Goal: Task Accomplishment & Management: Manage account settings

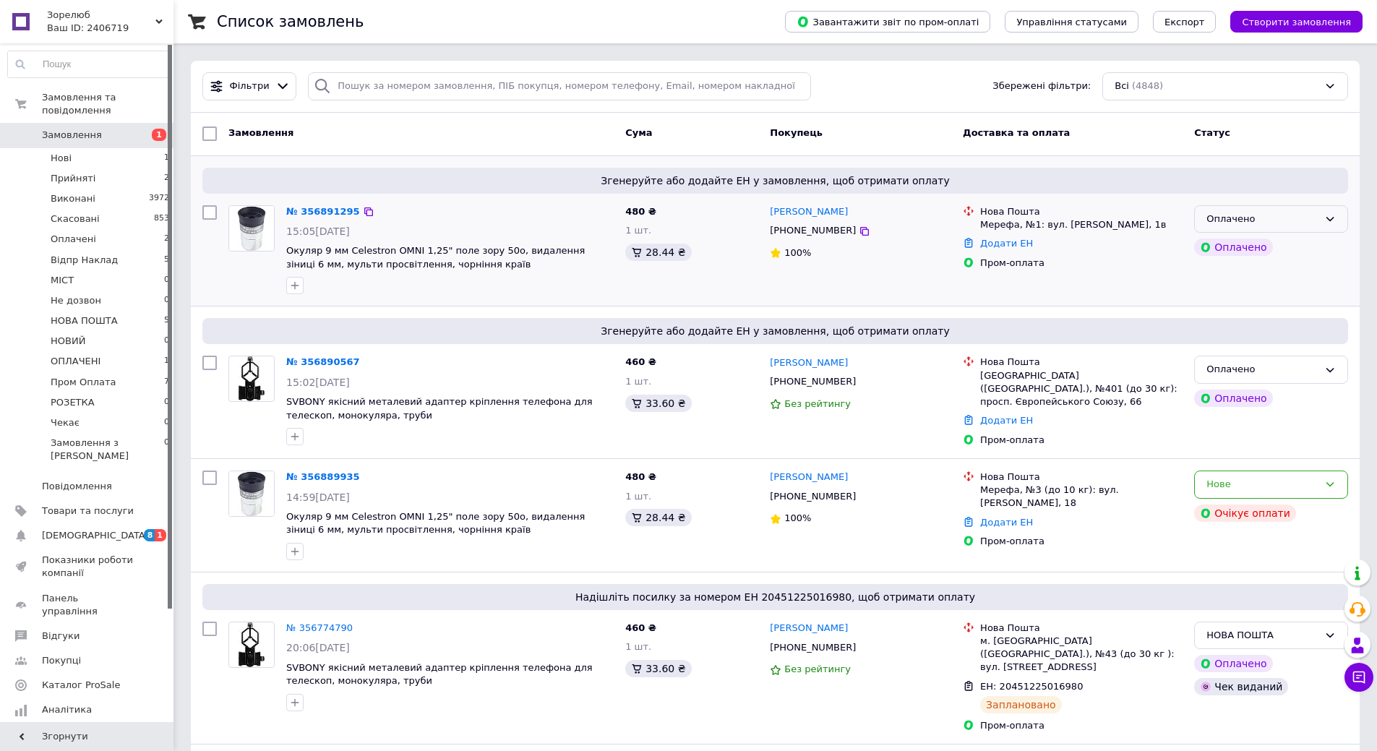
click at [1275, 213] on div "Оплачено" at bounding box center [1263, 219] width 112 height 15
click at [479, 124] on div "Замовлення" at bounding box center [421, 134] width 397 height 26
click at [1293, 491] on div "Нове" at bounding box center [1271, 485] width 154 height 28
click at [1275, 578] on li "Скасовано" at bounding box center [1271, 567] width 153 height 27
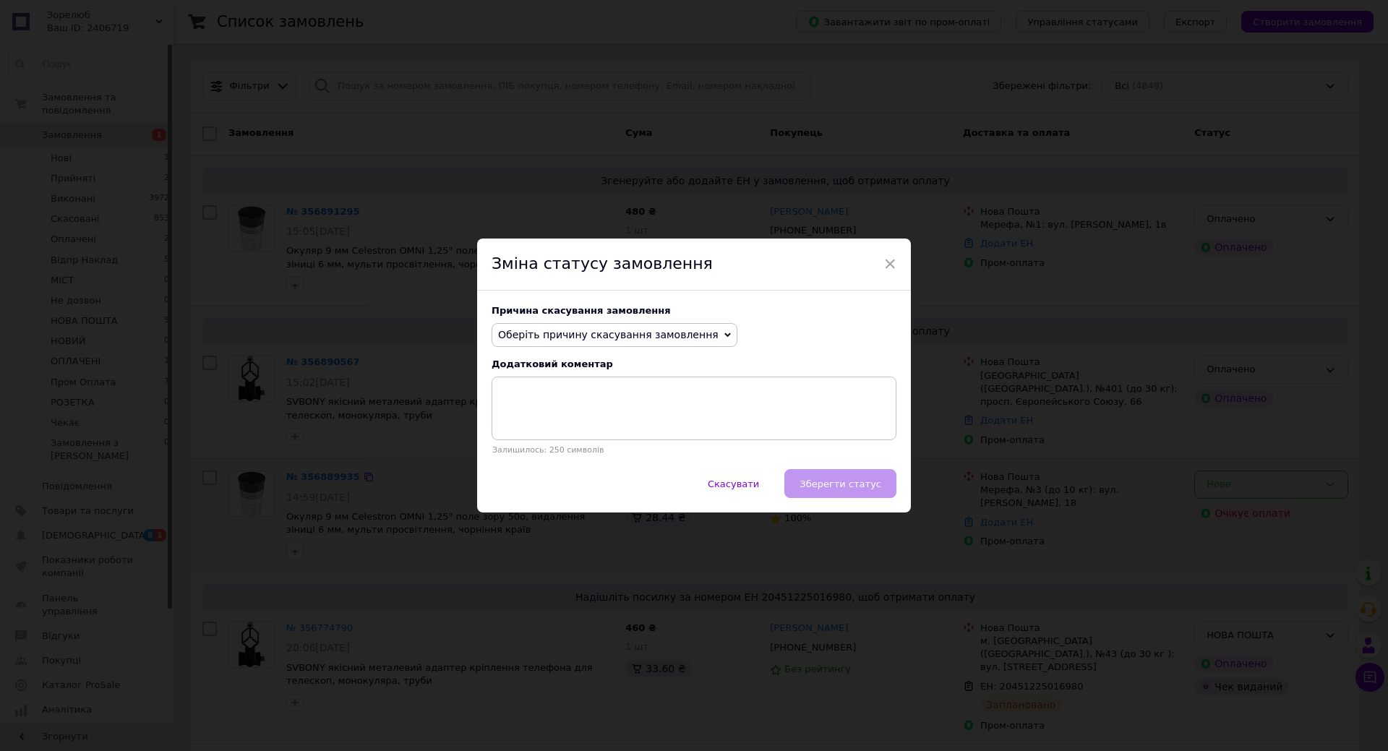
click at [638, 340] on span "Оберіть причину скасування замовлення" at bounding box center [608, 335] width 220 height 12
click at [586, 437] on li "Замовлення-дублікат" at bounding box center [614, 444] width 244 height 20
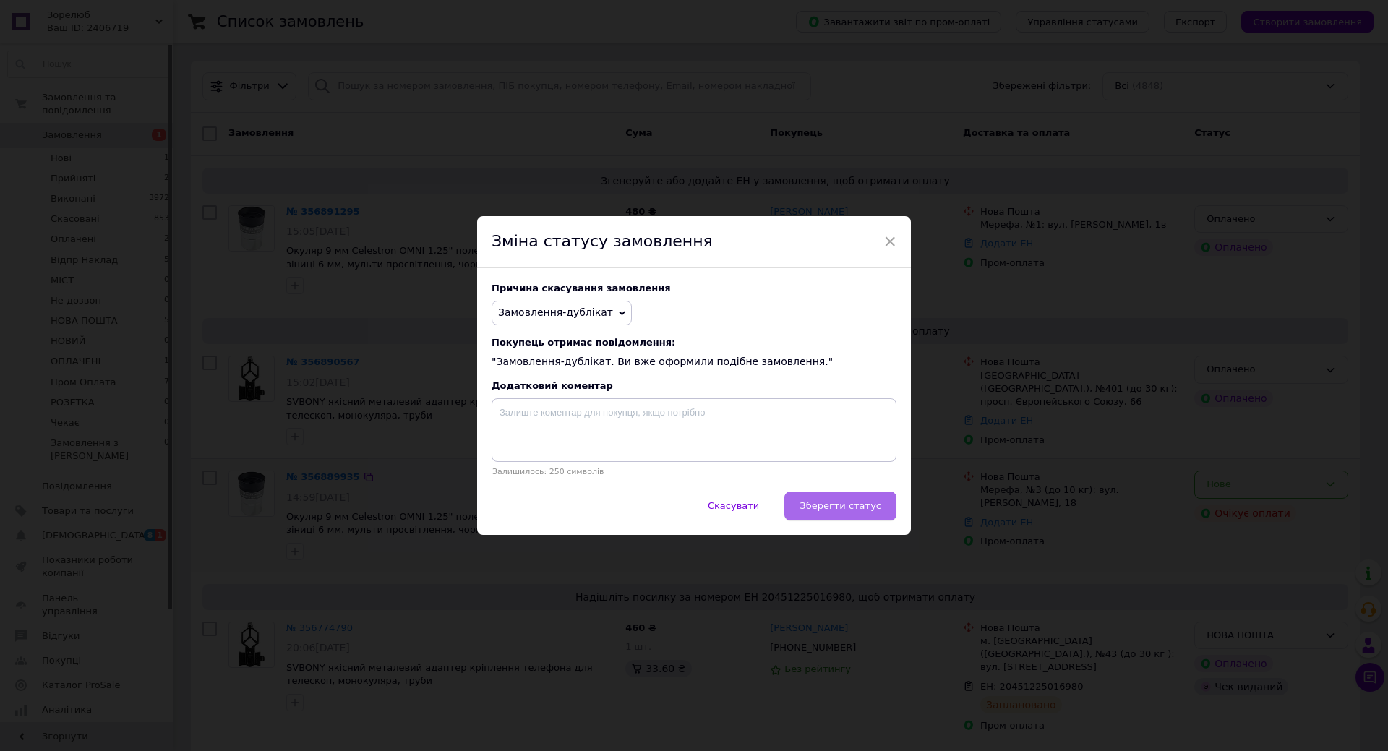
click at [836, 511] on span "Зберегти статус" at bounding box center [841, 505] width 82 height 11
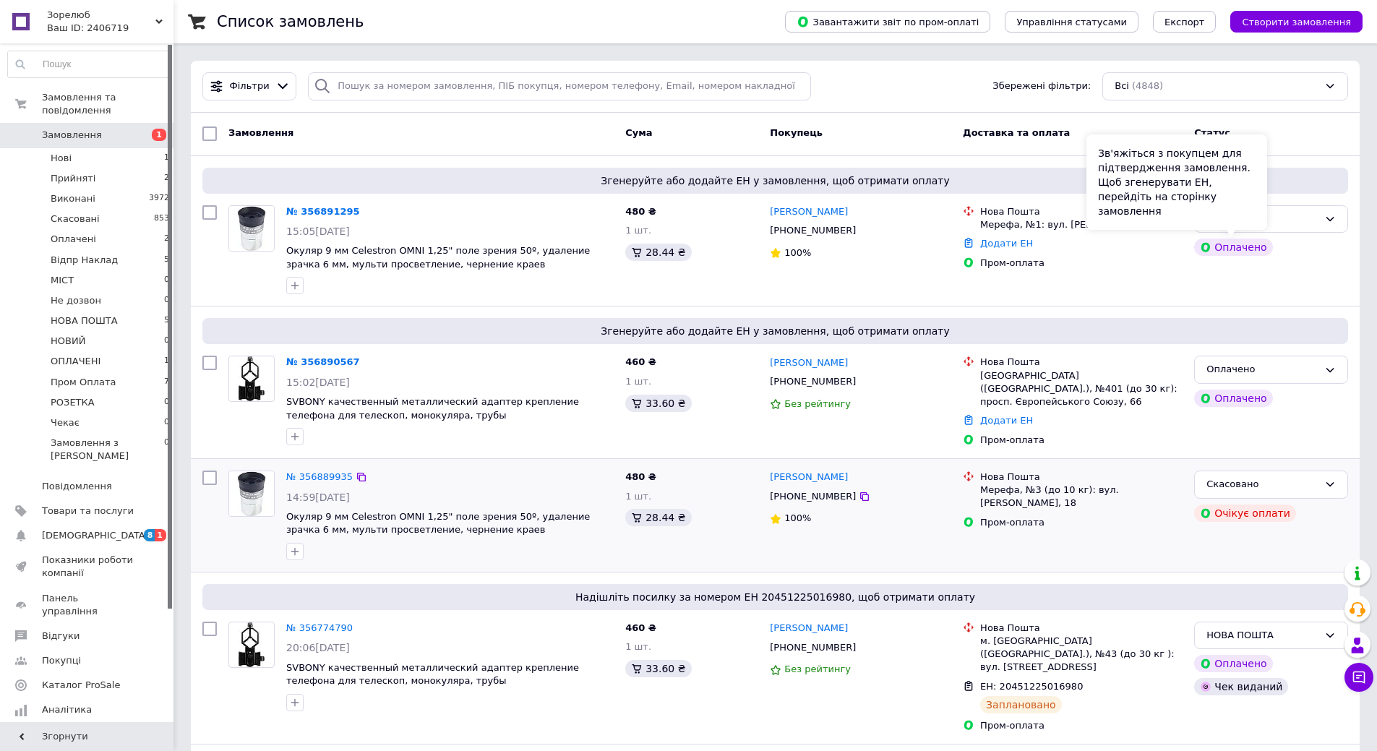
click at [1251, 228] on div "Зв'яжіться з покупцем для підтвердження замовлення. Щоб згенерувати ЕН, перейді…" at bounding box center [1177, 181] width 181 height 95
click at [1288, 227] on div "Оплачено" at bounding box center [1271, 219] width 154 height 28
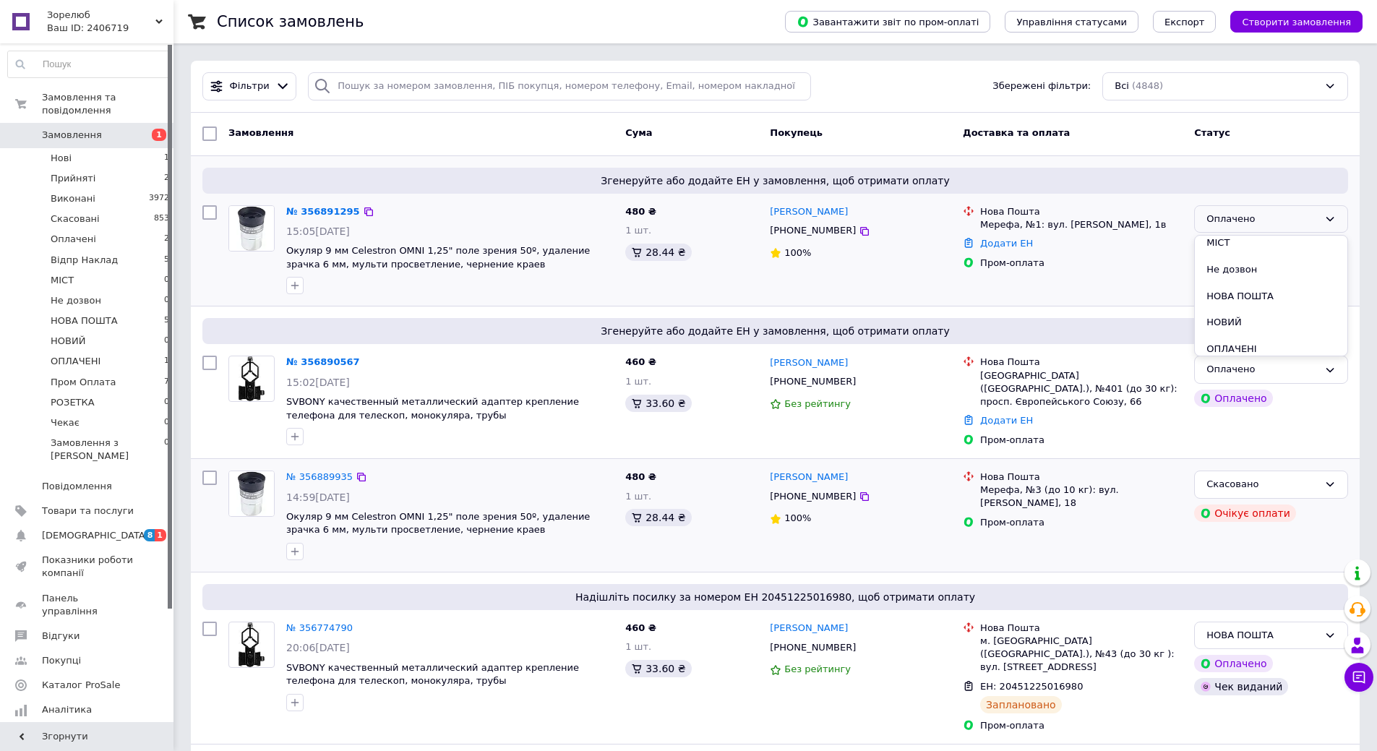
scroll to position [145, 0]
click at [1262, 312] on li "ОПЛАЧЕНІ" at bounding box center [1271, 316] width 153 height 27
click at [318, 360] on link "№ 356890567" at bounding box center [323, 361] width 74 height 11
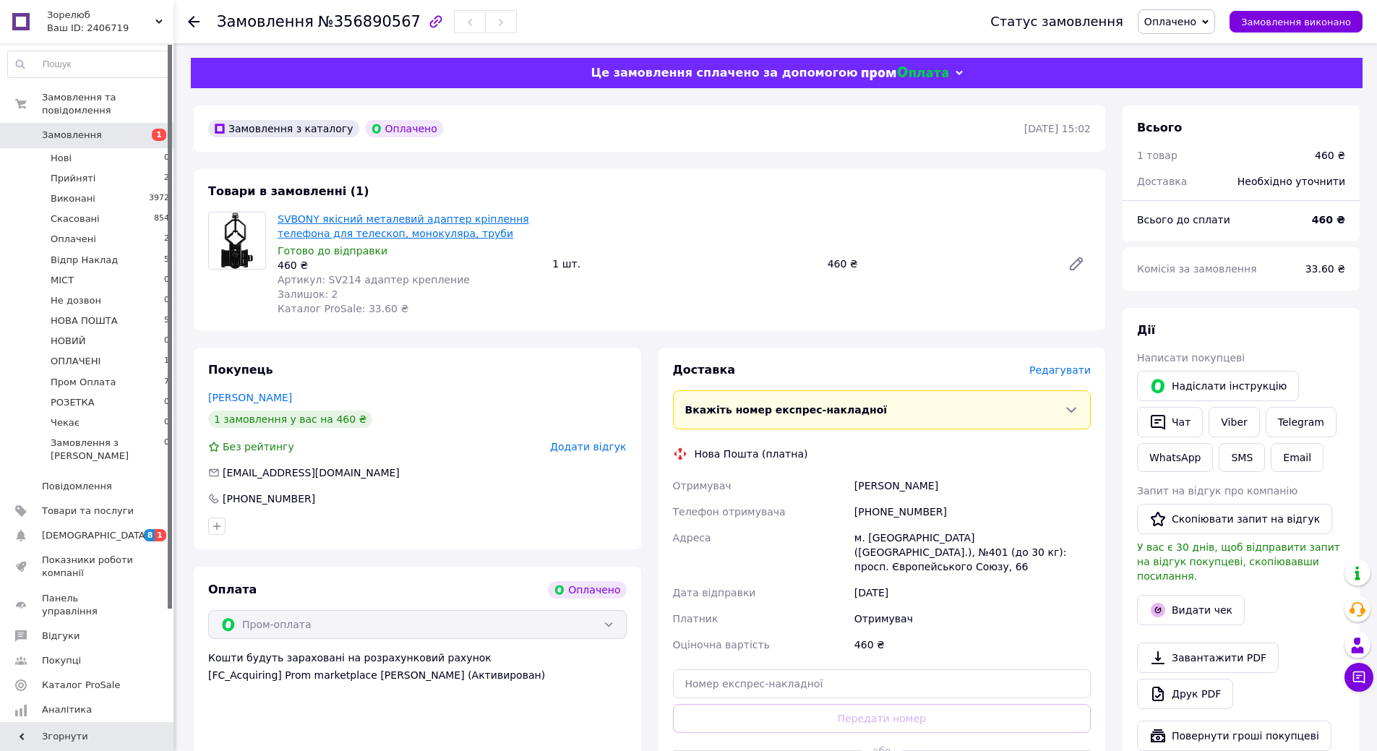
click at [359, 234] on link "SVBONY якісний металевий адаптер кріплення телефона для телескоп, монокуляра, т…" at bounding box center [404, 226] width 252 height 26
click at [349, 228] on link "SVBONY якісний металевий адаптер кріплення телефона для телескоп, монокуляра, т…" at bounding box center [404, 226] width 252 height 26
click at [1193, 13] on span "Оплачено" at bounding box center [1176, 21] width 77 height 25
click at [1204, 103] on li "ОПЛАЧЕНІ" at bounding box center [1180, 100] width 82 height 22
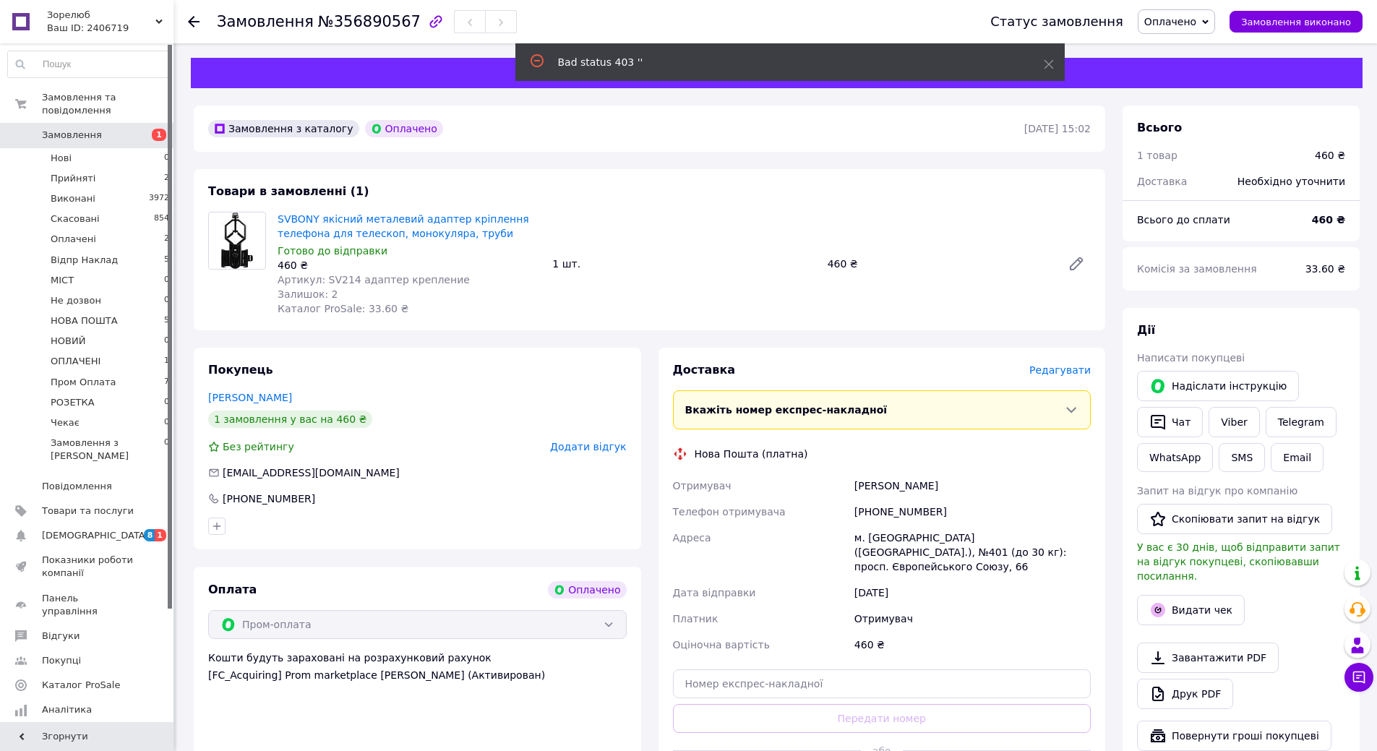
click at [1181, 18] on span "Оплачено" at bounding box center [1170, 22] width 52 height 12
click at [1196, 155] on li "ОПЛАЧЕНІ" at bounding box center [1180, 152] width 82 height 22
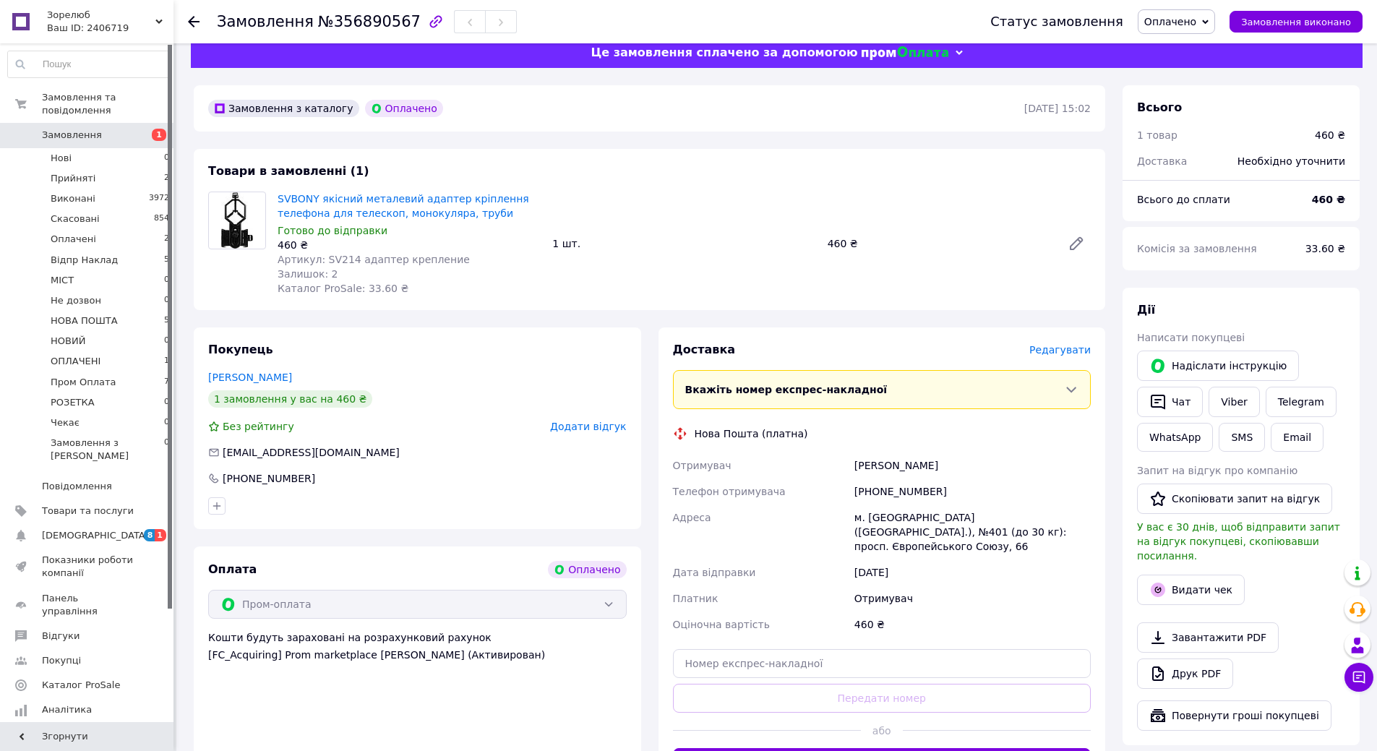
scroll to position [0, 0]
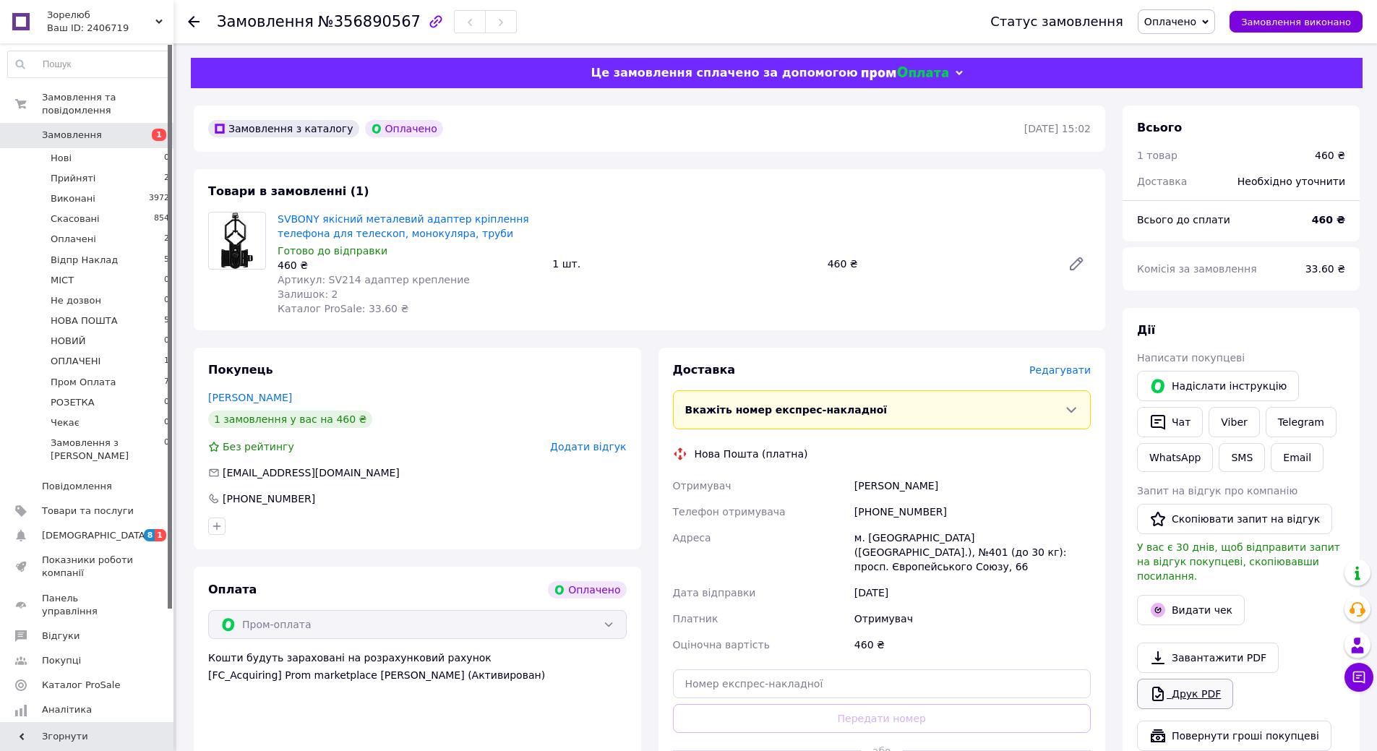
click at [1189, 680] on link "Друк PDF" at bounding box center [1185, 694] width 96 height 30
click at [93, 98] on span "Замовлення та повідомлення" at bounding box center [108, 104] width 132 height 26
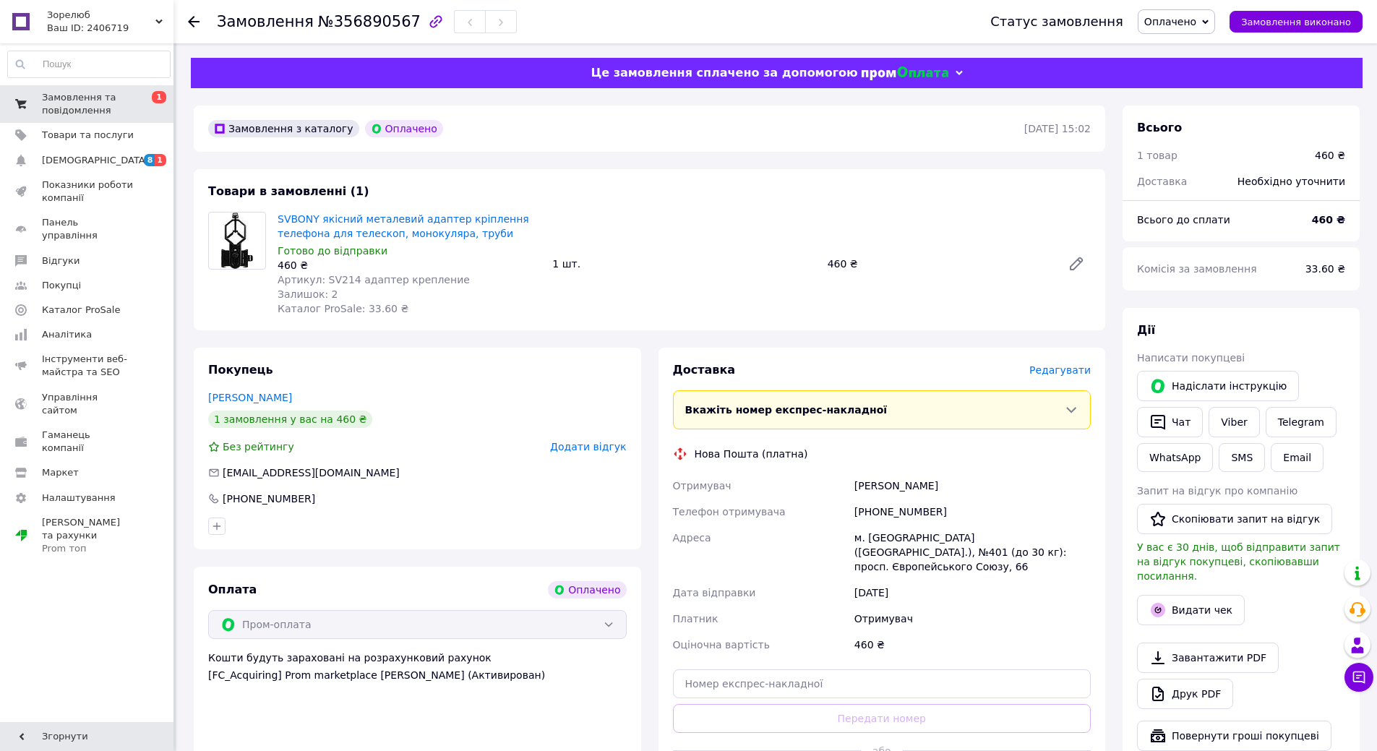
click at [93, 98] on span "Замовлення та повідомлення" at bounding box center [88, 104] width 92 height 26
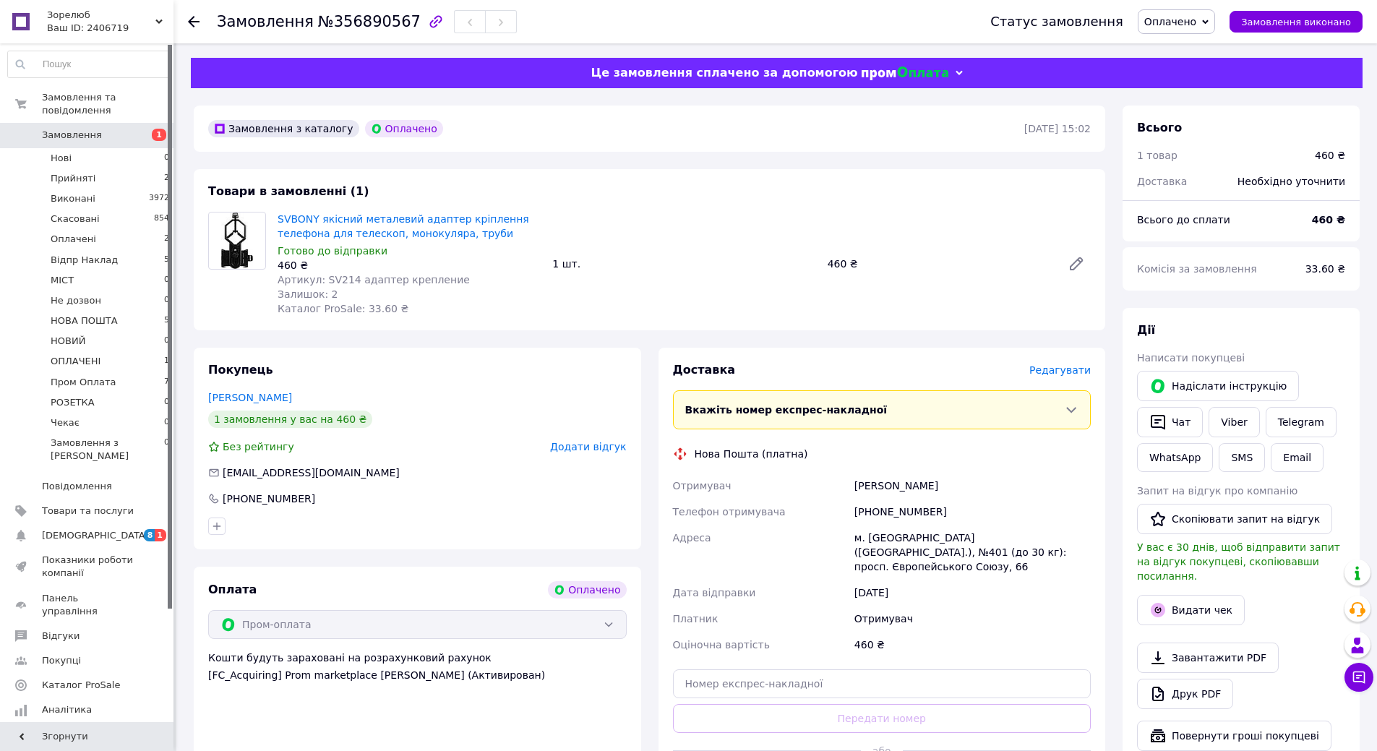
click at [77, 129] on span "Замовлення" at bounding box center [72, 135] width 60 height 13
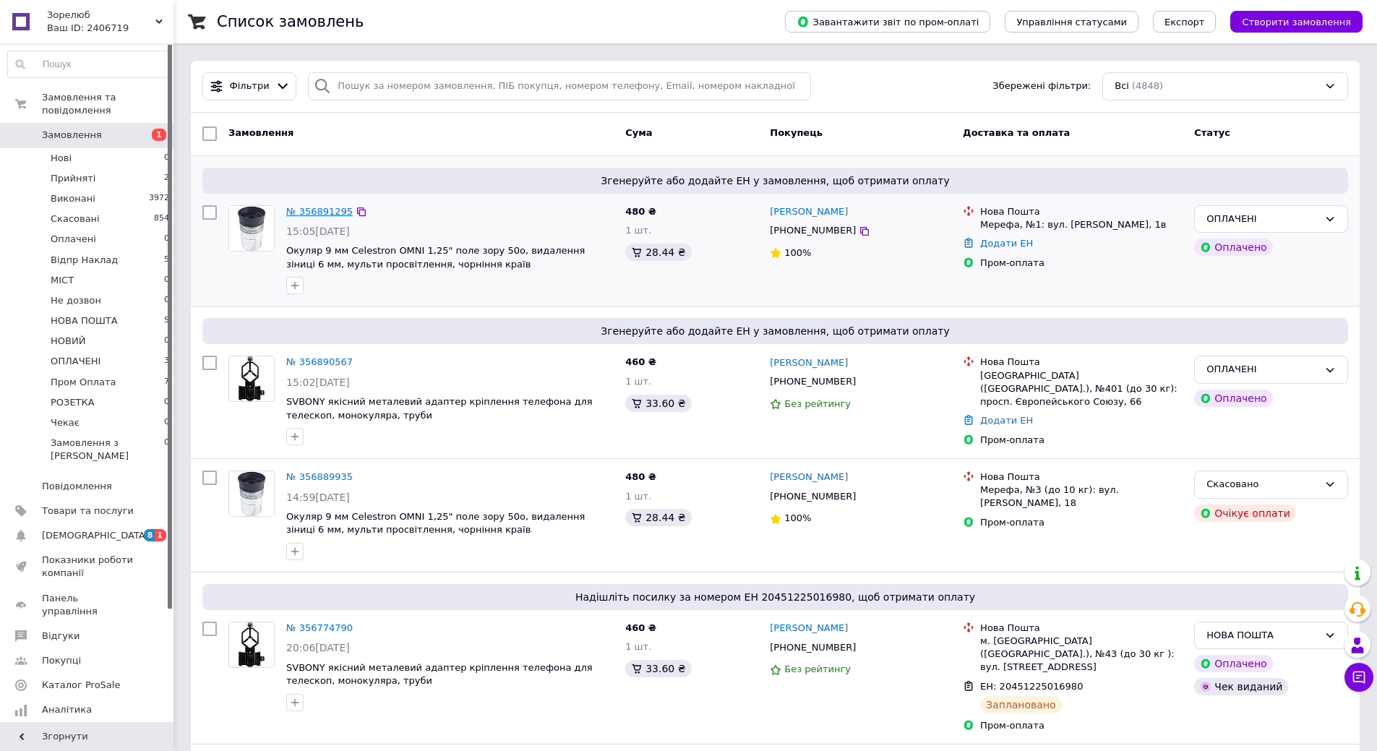
click at [328, 209] on link "№ 356891295" at bounding box center [319, 211] width 67 height 11
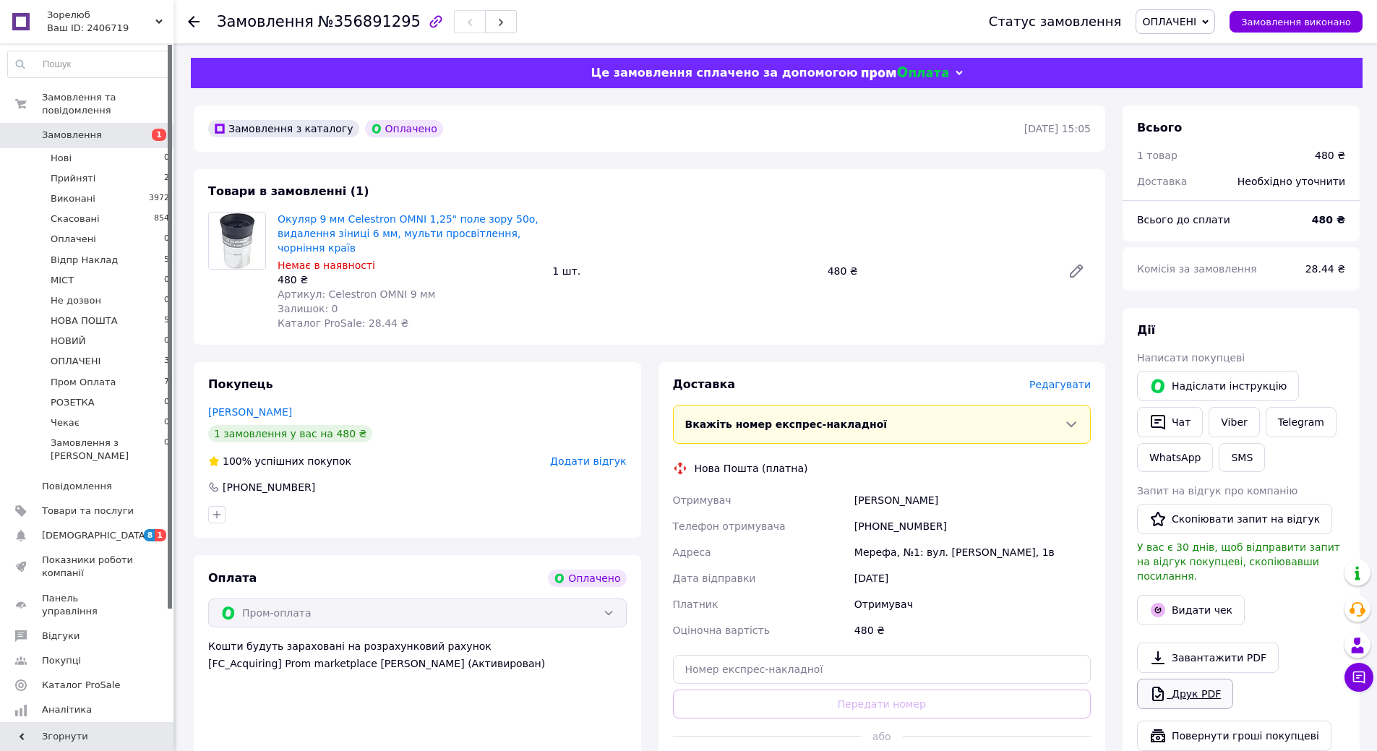
click at [1189, 683] on link "Друк PDF" at bounding box center [1185, 694] width 96 height 30
click at [92, 505] on span "Товари та послуги" at bounding box center [88, 511] width 92 height 13
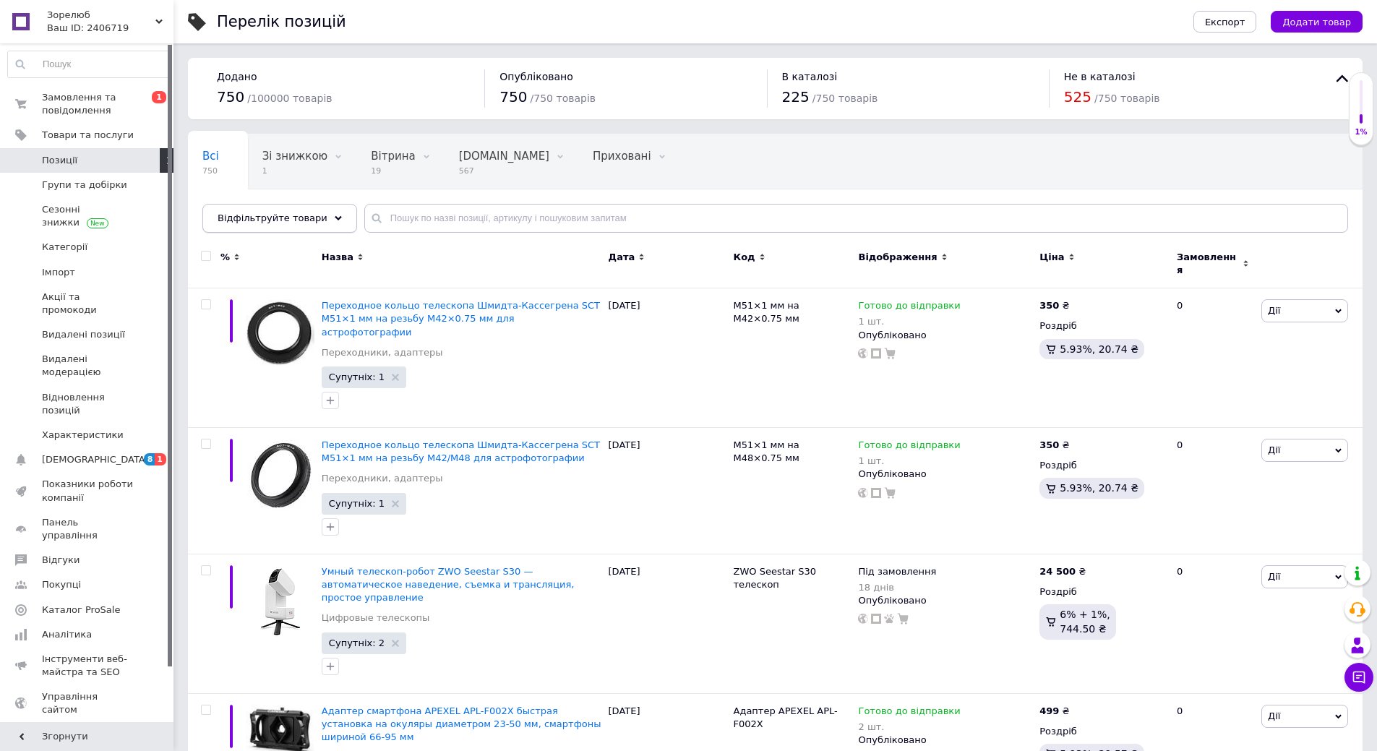
click at [311, 220] on div "Відфільтруйте товари" at bounding box center [279, 218] width 155 height 29
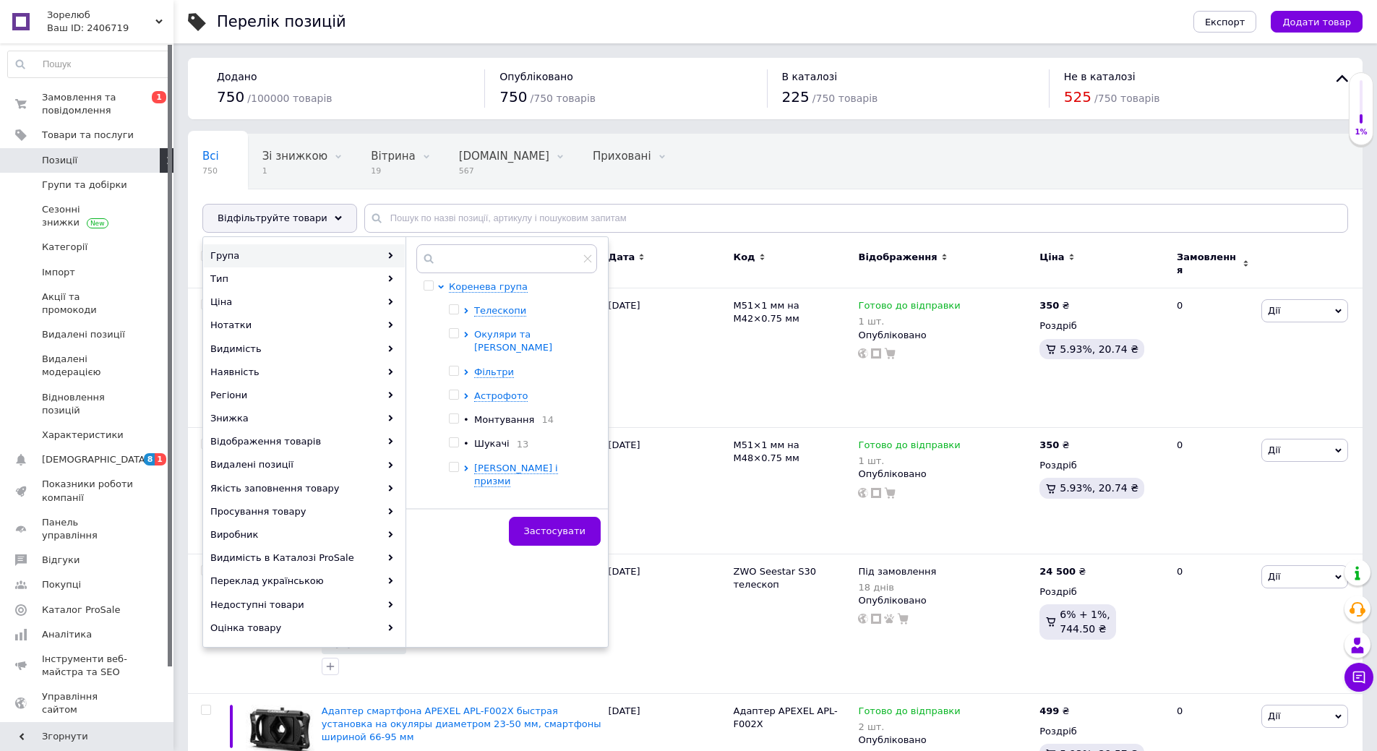
click at [494, 337] on span "Окуляри та [PERSON_NAME]" at bounding box center [513, 341] width 78 height 24
click at [452, 330] on input "checkbox" at bounding box center [453, 333] width 9 height 9
checkbox input "true"
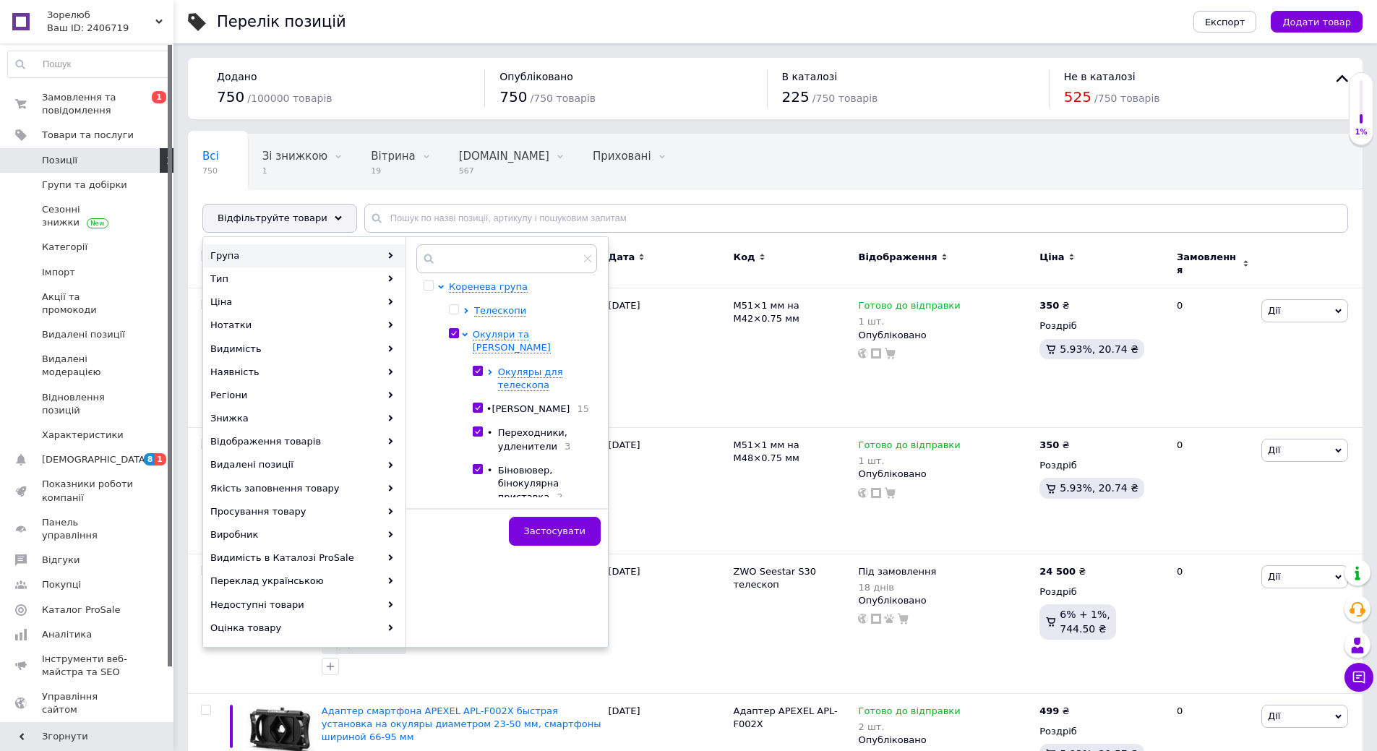
checkbox input "true"
click at [464, 333] on icon at bounding box center [465, 335] width 6 height 4
click at [490, 367] on span "Фільтри" at bounding box center [494, 372] width 40 height 11
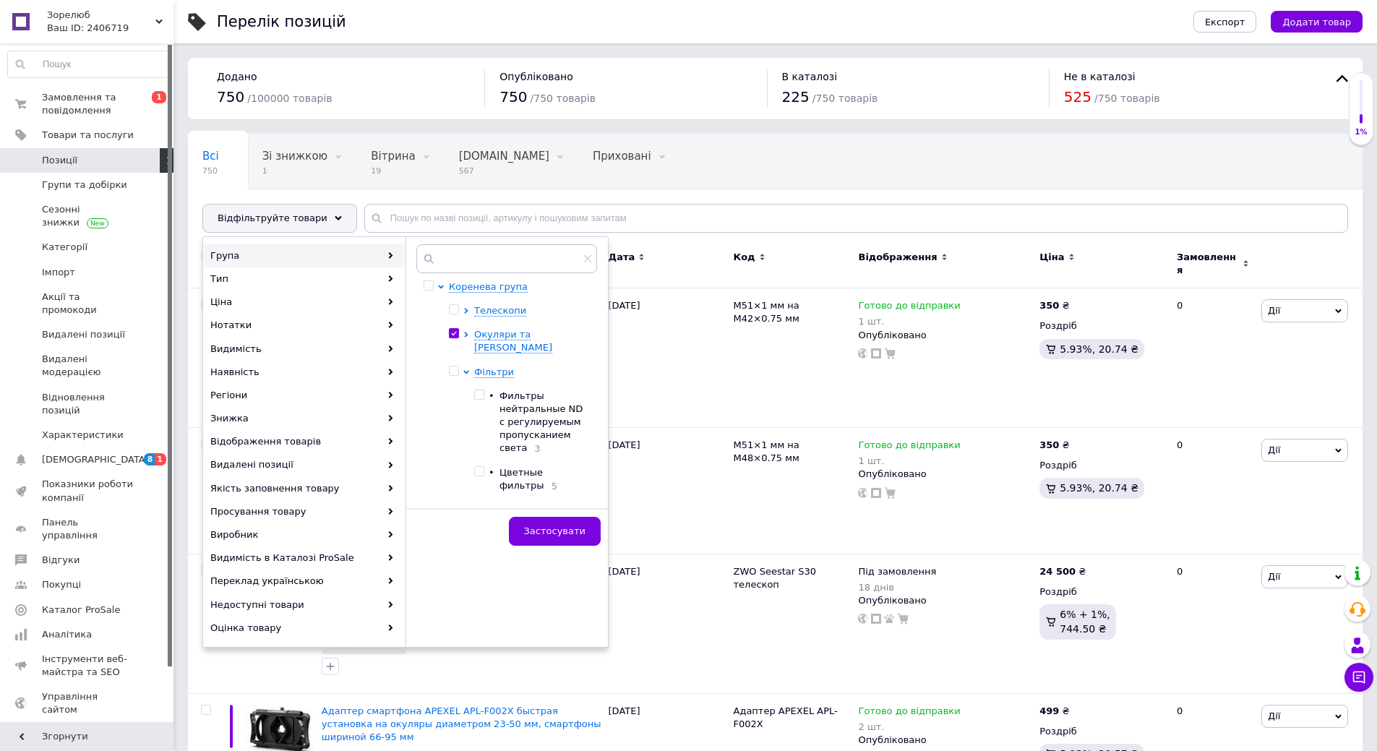
click at [451, 333] on input "checkbox" at bounding box center [453, 333] width 9 height 9
checkbox input "false"
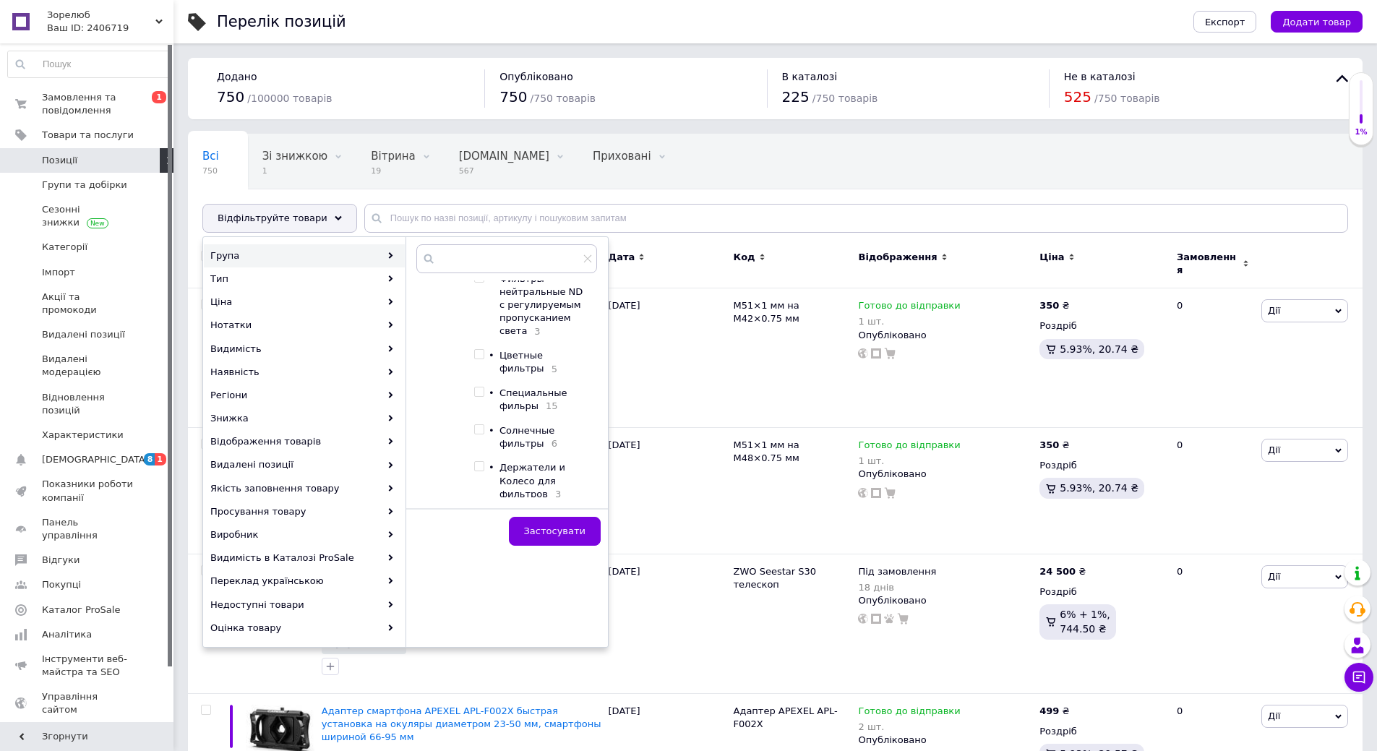
scroll to position [145, 0]
click at [476, 322] on input "checkbox" at bounding box center [478, 326] width 9 height 9
checkbox input "true"
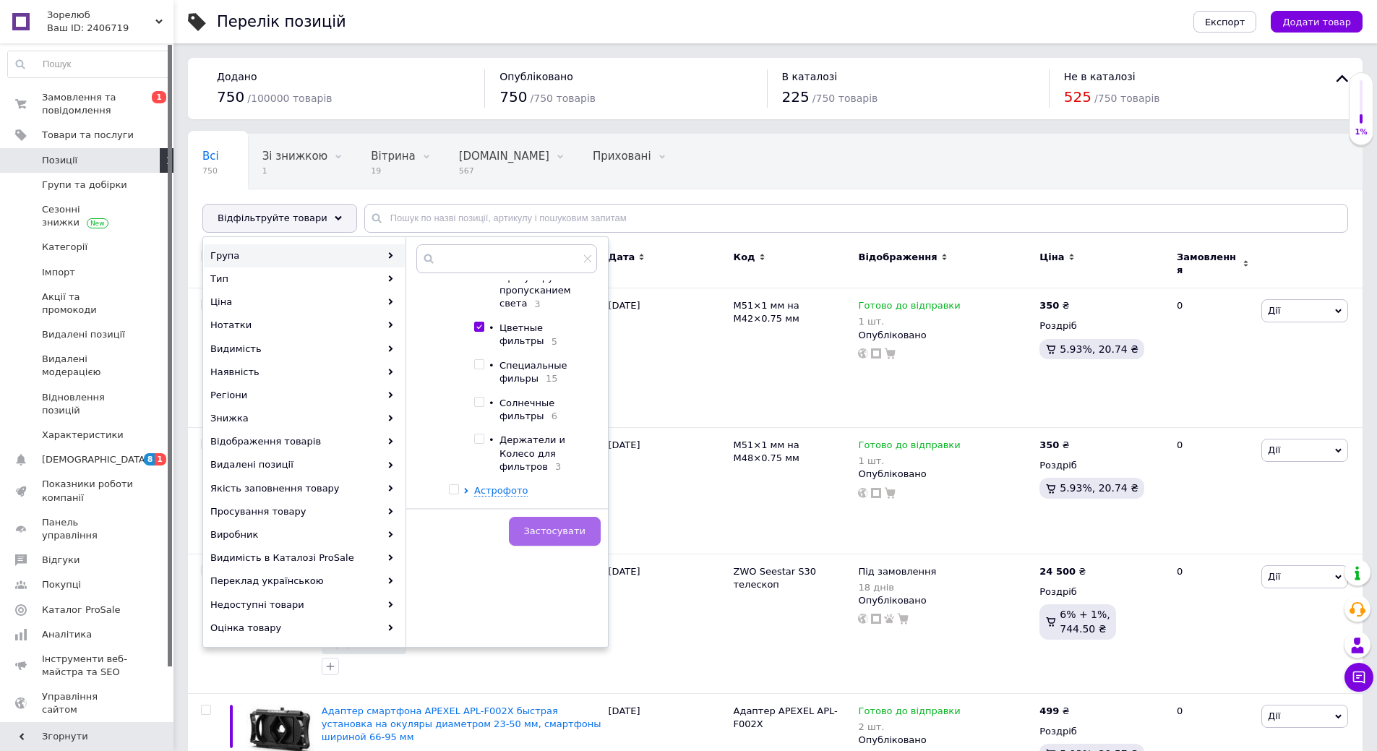
click at [556, 538] on button "Застосувати" at bounding box center [555, 531] width 92 height 29
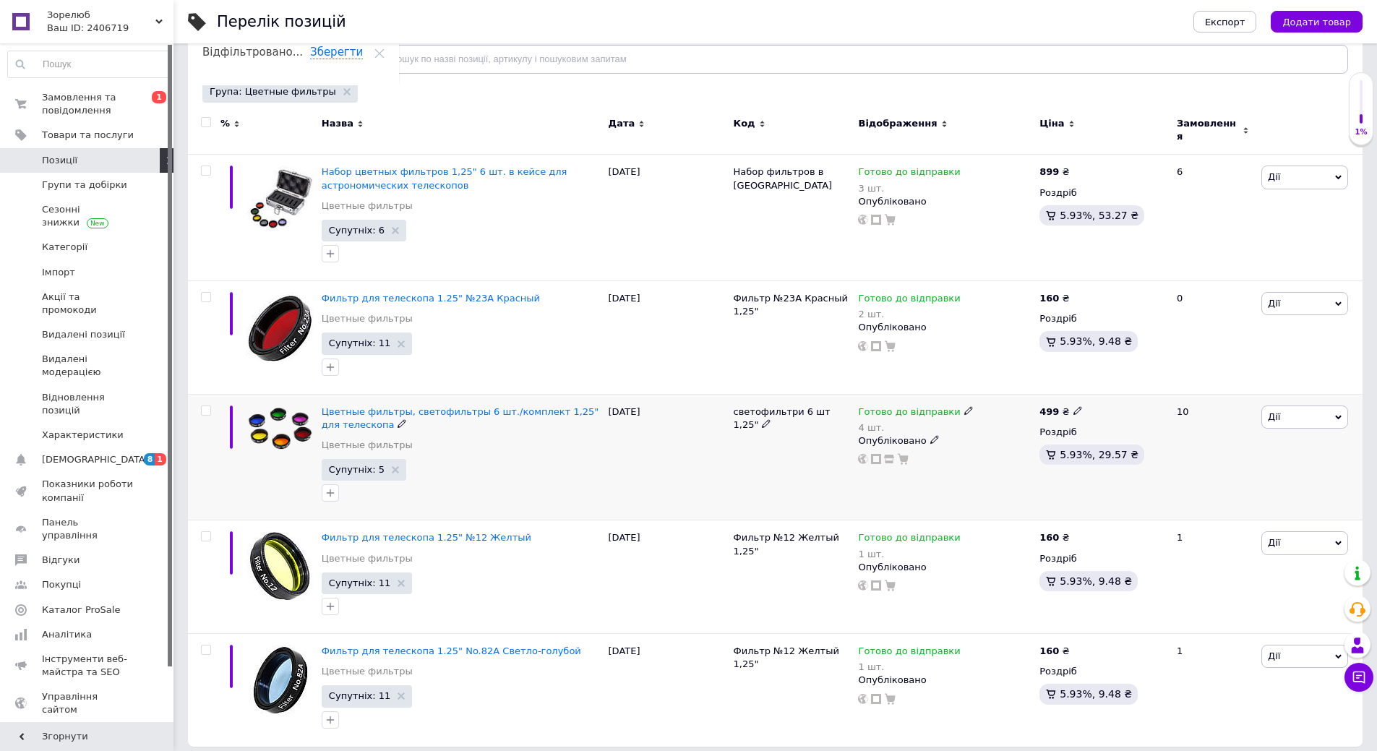
scroll to position [160, 0]
